Goal: Task Accomplishment & Management: Manage account settings

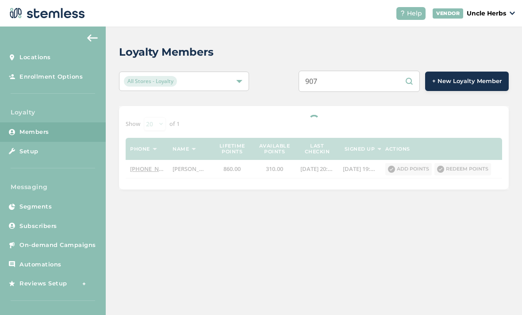
click at [359, 80] on input "907" at bounding box center [359, 81] width 121 height 21
click at [362, 79] on input "907" at bounding box center [359, 81] width 121 height 21
click at [332, 78] on input "2482430" at bounding box center [359, 81] width 121 height 21
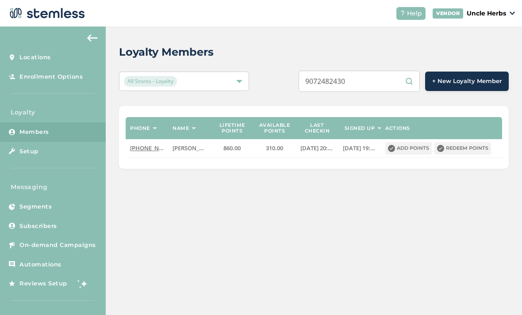
click at [339, 75] on input "9072482430" at bounding box center [359, 81] width 121 height 21
click at [352, 79] on input "9072482430" at bounding box center [359, 81] width 121 height 21
click at [375, 85] on input "9072482430" at bounding box center [359, 81] width 121 height 21
click at [356, 75] on input "9072482430" at bounding box center [359, 81] width 121 height 21
click at [356, 77] on input "9072482430" at bounding box center [359, 81] width 121 height 21
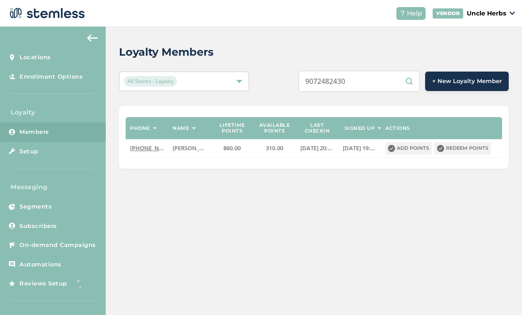
click at [347, 76] on input "9072482430" at bounding box center [359, 81] width 121 height 21
click at [350, 80] on input "9072482430" at bounding box center [359, 81] width 121 height 21
click at [385, 92] on input "9072482430" at bounding box center [359, 81] width 121 height 21
click at [383, 78] on input "9072482430" at bounding box center [359, 81] width 121 height 21
type input "9"
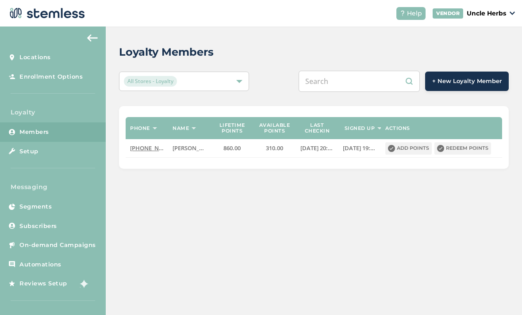
click at [370, 83] on input "text" at bounding box center [359, 81] width 121 height 21
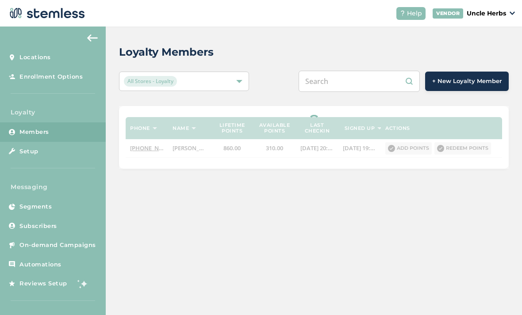
click at [375, 81] on input "text" at bounding box center [359, 81] width 121 height 21
paste input "9072482430"
type input "9072482430"
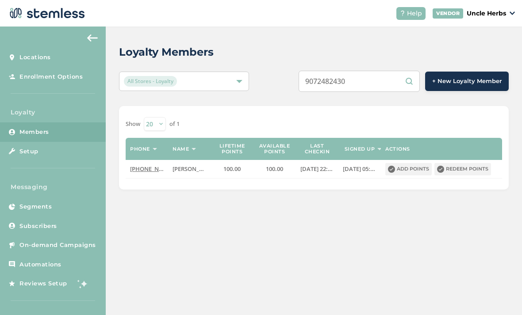
click at [474, 166] on button "Redeem points" at bounding box center [462, 169] width 57 height 12
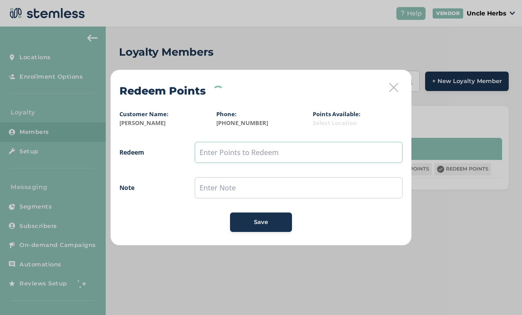
click at [263, 146] on input "text" at bounding box center [299, 152] width 208 height 21
type input "100"
click at [267, 224] on span "Save" at bounding box center [261, 222] width 14 height 9
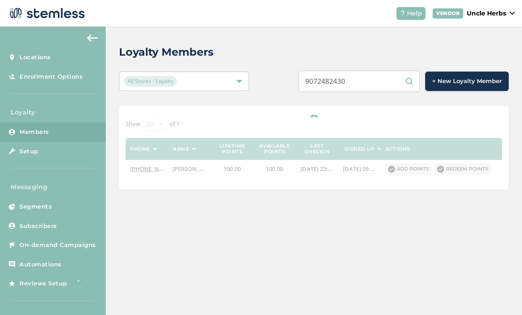
click at [290, 313] on div "Loyalty Members All Stores - Loyalty 9072482430 + New Loyalty Member Show [PHON…" at bounding box center [314, 171] width 416 height 289
